Goal: Find specific page/section: Find specific page/section

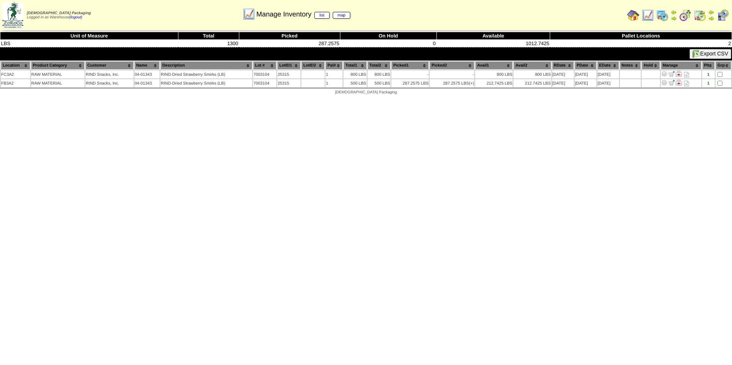
click at [663, 18] on img at bounding box center [662, 15] width 12 height 12
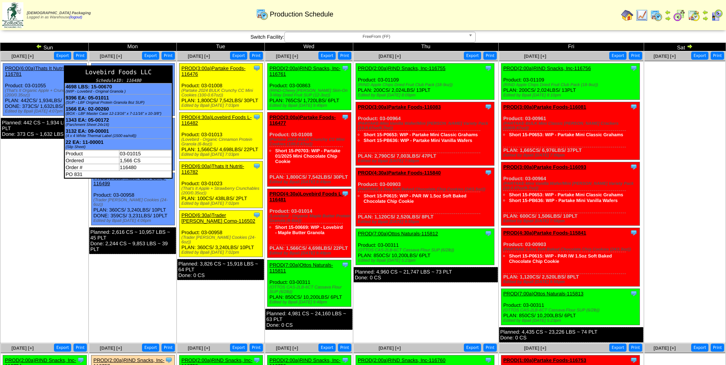
click at [135, 71] on div "Lovebird Foods LLC" at bounding box center [118, 72] width 107 height 12
click at [114, 76] on div "Lovebird Foods LLC" at bounding box center [118, 72] width 107 height 12
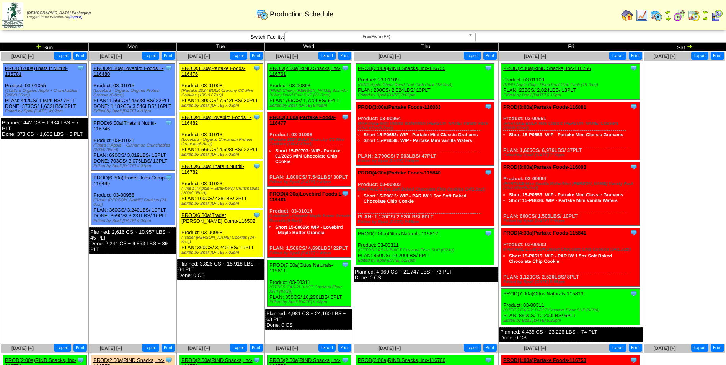
click at [150, 65] on div "Clone Item PROD(4:30a)Lovebird Foods L-116480 Lovebird Foods LLC ScheduleID: 11…" at bounding box center [132, 90] width 83 height 52
drag, startPoint x: 150, startPoint y: 65, endPoint x: 123, endPoint y: 67, distance: 27.6
click at [123, 67] on link "PROD(4:30a)Lovebird Foods L-116480" at bounding box center [128, 70] width 70 height 11
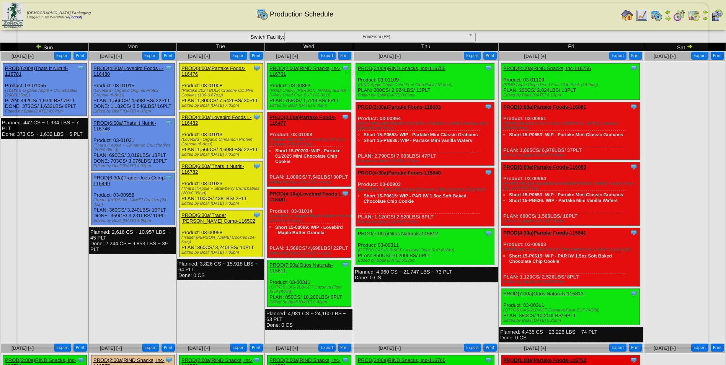
click at [123, 67] on div "Please Wait" at bounding box center [362, 51] width 675 height 81
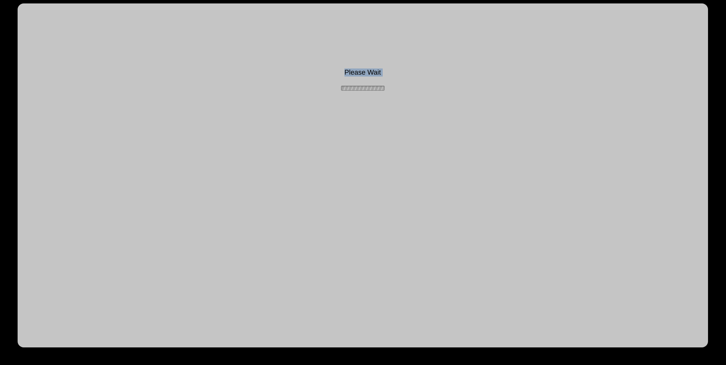
click at [123, 67] on div "Please Wait" at bounding box center [362, 51] width 675 height 81
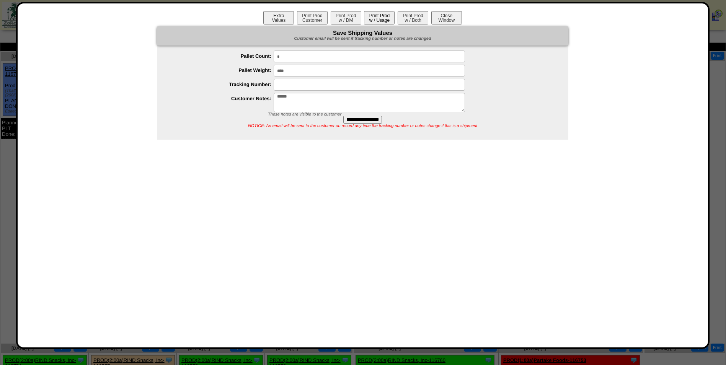
click at [379, 22] on button "Print Prod w / Usage" at bounding box center [379, 17] width 31 height 13
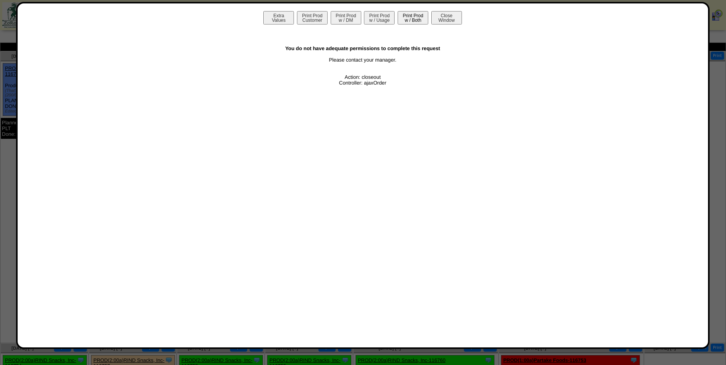
click at [413, 20] on button "Print Prod w / Both" at bounding box center [413, 17] width 31 height 13
click at [306, 16] on button "Print Prod Customer" at bounding box center [312, 17] width 31 height 13
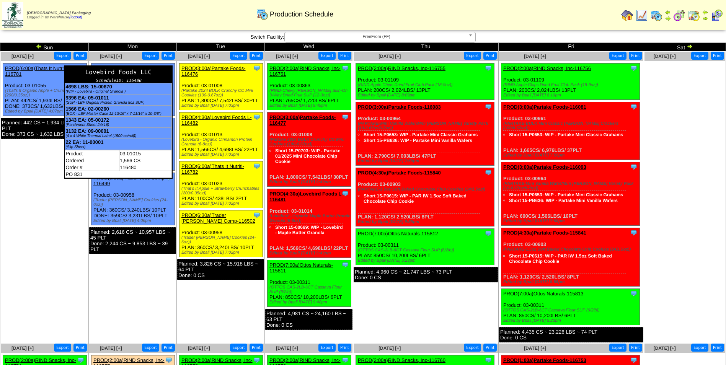
click at [129, 98] on td "9396 EA: 05-01011 (SUP - LBF Original Protein Granola 8oz SUP)" at bounding box center [118, 99] width 107 height 11
click at [96, 99] on b "9396 EA: 05-01011" at bounding box center [86, 98] width 43 height 6
click at [70, 100] on b "9396 EA: 05-01011" at bounding box center [86, 98] width 43 height 6
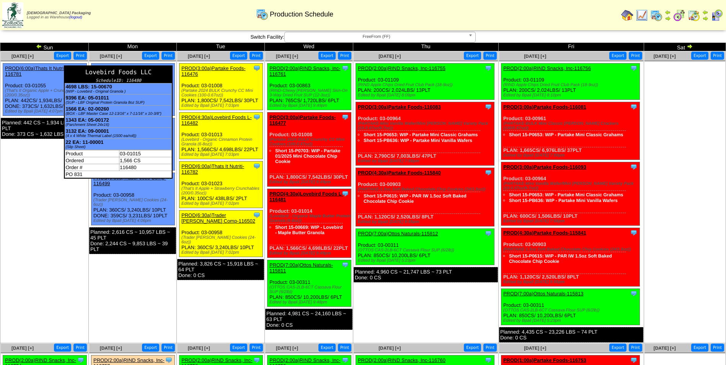
click at [70, 100] on b "9396 EA: 05-01011" at bounding box center [86, 98] width 43 height 6
click at [88, 98] on b "9396 EA: 05-01011" at bounding box center [86, 98] width 43 height 6
click at [103, 85] on b "4698 LBS: 15-00670" at bounding box center [88, 87] width 46 height 6
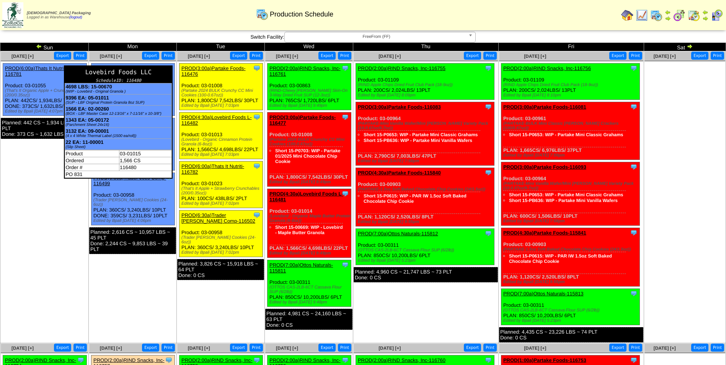
click at [98, 142] on b "22 EA: 11-00001" at bounding box center [84, 142] width 38 height 6
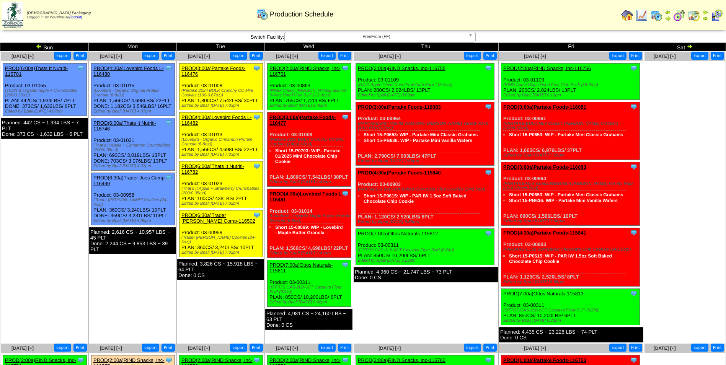
click at [170, 57] on button "Print" at bounding box center [167, 56] width 13 height 8
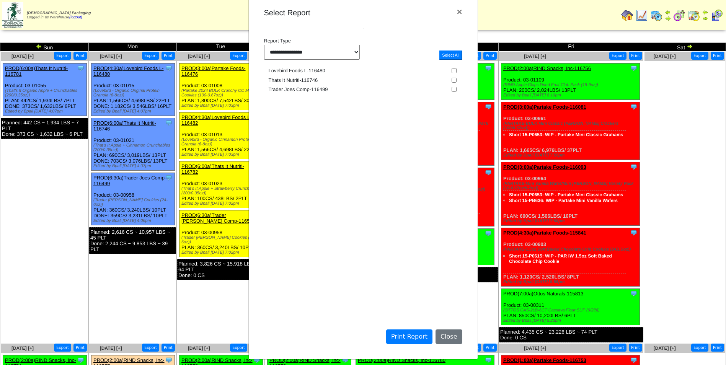
click at [352, 52] on select "**********" at bounding box center [312, 52] width 96 height 15
click at [459, 11] on span "×" at bounding box center [458, 12] width 5 height 10
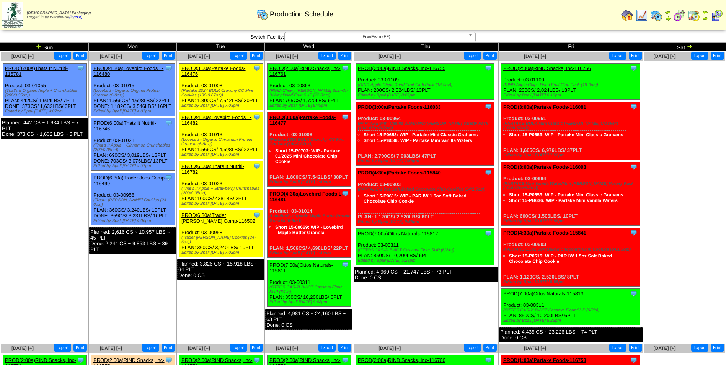
click at [625, 17] on img at bounding box center [627, 15] width 12 height 12
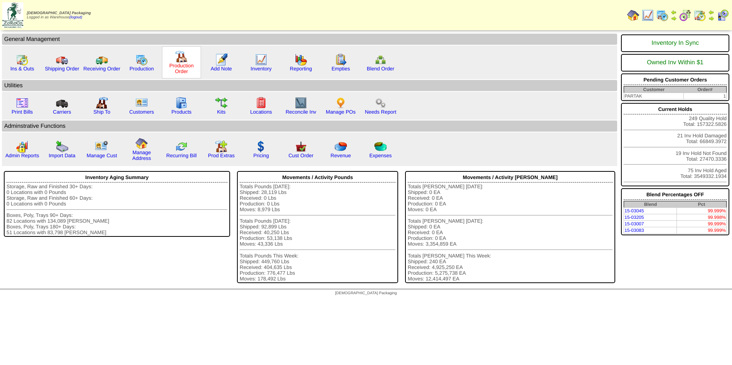
click at [183, 67] on link "Production Order" at bounding box center [181, 68] width 24 height 11
click at [147, 61] on img at bounding box center [141, 60] width 12 height 12
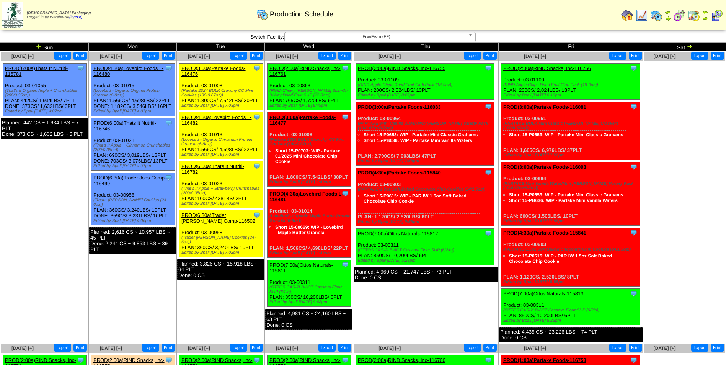
click at [643, 13] on img at bounding box center [642, 15] width 12 height 12
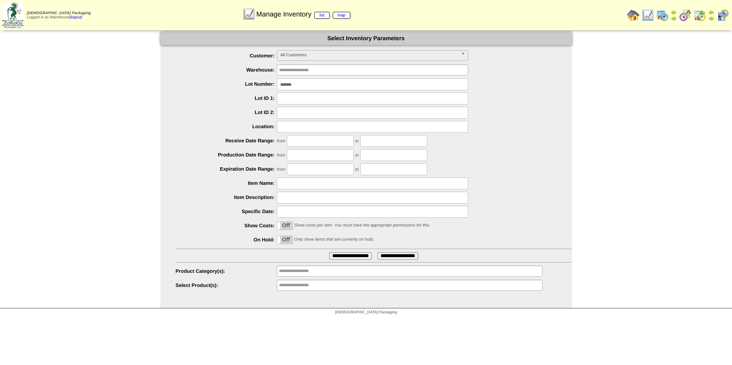
click at [317, 85] on input "*******" at bounding box center [372, 84] width 191 height 12
type input "*"
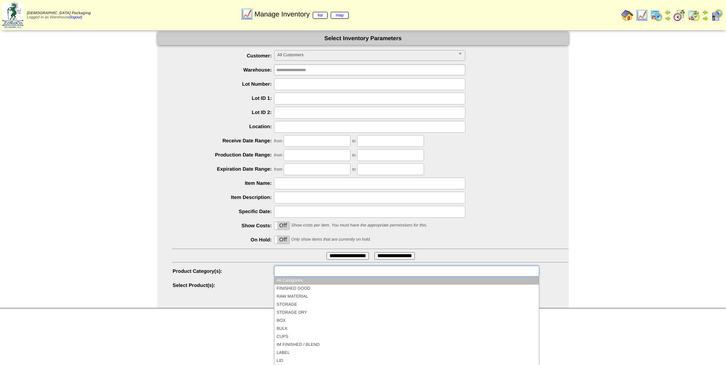
click at [316, 272] on input "text" at bounding box center [300, 271] width 49 height 10
click at [135, 319] on html "Zoroco Packaging Logged in as Warehouse (logout) Print All" at bounding box center [363, 159] width 726 height 319
type input "**********"
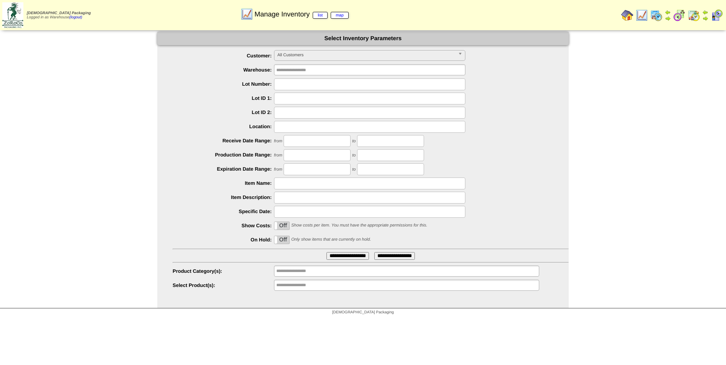
click at [311, 289] on input "**********" at bounding box center [300, 285] width 49 height 10
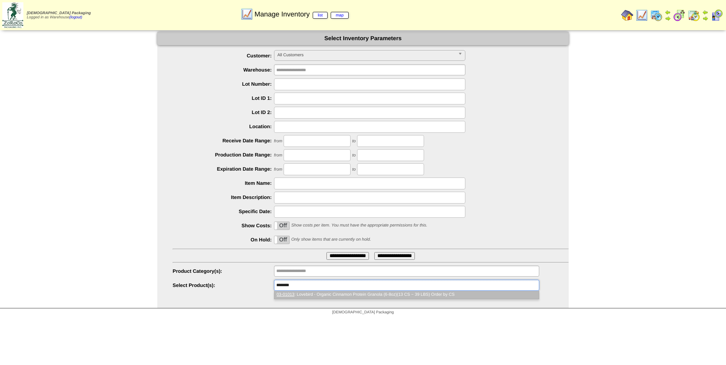
type input "********"
click at [322, 295] on li "03-01013 : Lovebird - Organic Cinnamon Protein Granola (6-8oz)(13 CS ~ 39 LBS) …" at bounding box center [406, 295] width 264 height 8
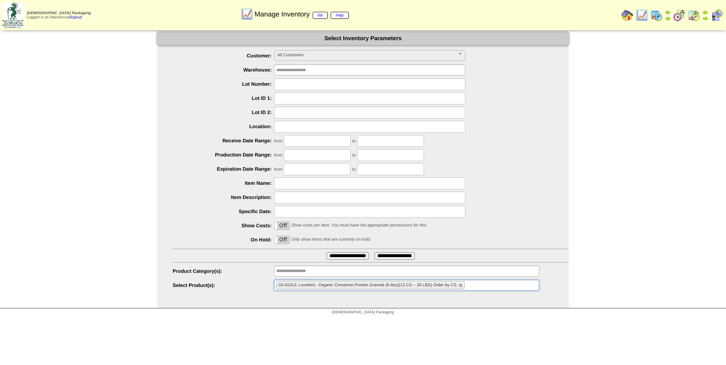
click at [326, 252] on input "**********" at bounding box center [347, 256] width 42 height 8
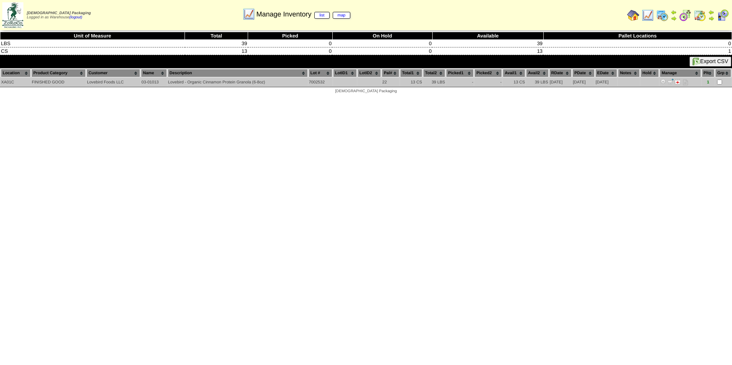
click at [333, 86] on td at bounding box center [345, 82] width 24 height 8
click at [270, 80] on td "Lovebird - Organic Cinnamon Protein Granola (6-8oz)" at bounding box center [238, 82] width 140 height 8
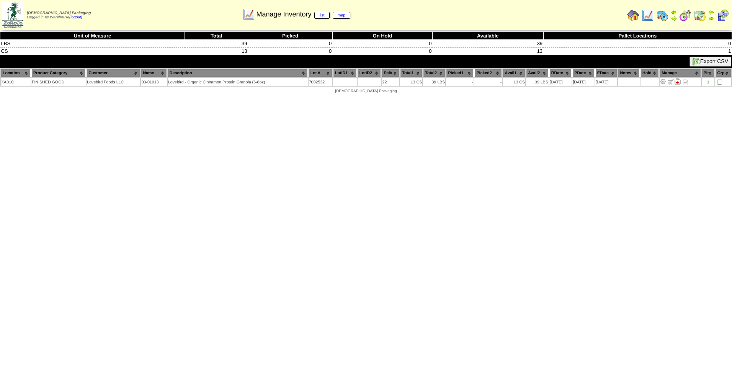
drag, startPoint x: 270, startPoint y: 80, endPoint x: 298, endPoint y: 140, distance: 65.7
click at [299, 98] on html "[DEMOGRAPHIC_DATA] Packaging Logged in as Warehouse (logout) Print All" at bounding box center [366, 49] width 732 height 98
click at [684, 16] on img at bounding box center [685, 15] width 12 height 12
